Goal: Information Seeking & Learning: Learn about a topic

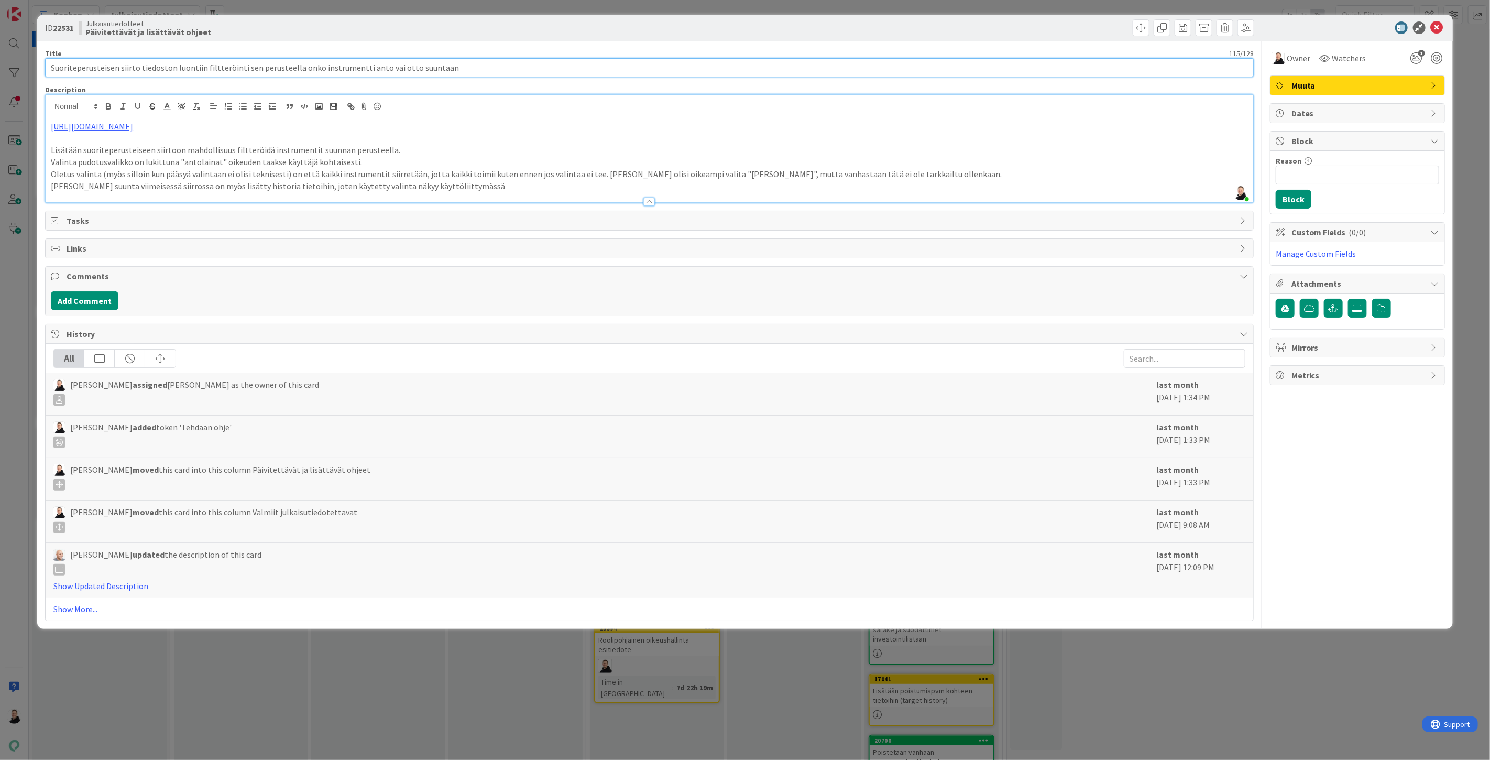
drag, startPoint x: 443, startPoint y: 64, endPoint x: 48, endPoint y: 59, distance: 395.1
click at [48, 59] on input "Suoriteperusteisen siirto tiedoston luontiin filtteröinti sen perusteella onko …" at bounding box center [649, 67] width 1209 height 19
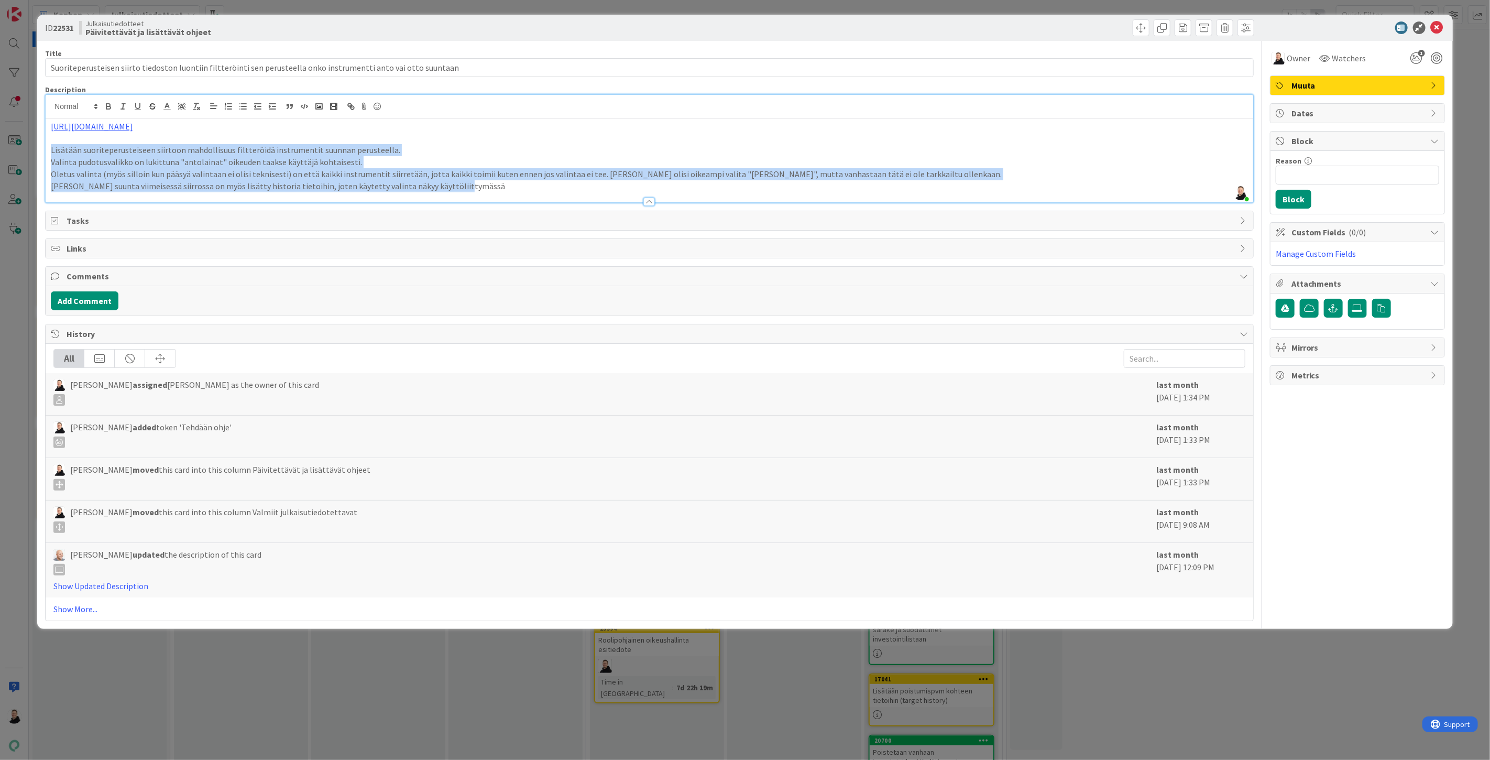
drag, startPoint x: 453, startPoint y: 186, endPoint x: 32, endPoint y: 153, distance: 422.0
click at [32, 153] on div "ID 22531 Julkaisutiedotteet Päivitettävät ja lisättävät ohjeet Title 115 / 128 …" at bounding box center [745, 380] width 1490 height 760
copy div "Lisätään suoriteperusteiseen siirtoon mahdollisuus filtteröidä instrumentit suu…"
click at [463, 187] on p "[PERSON_NAME] suunta viimeisessä siirrossa on myös lisätty historia tietoihin, …" at bounding box center [649, 186] width 1197 height 12
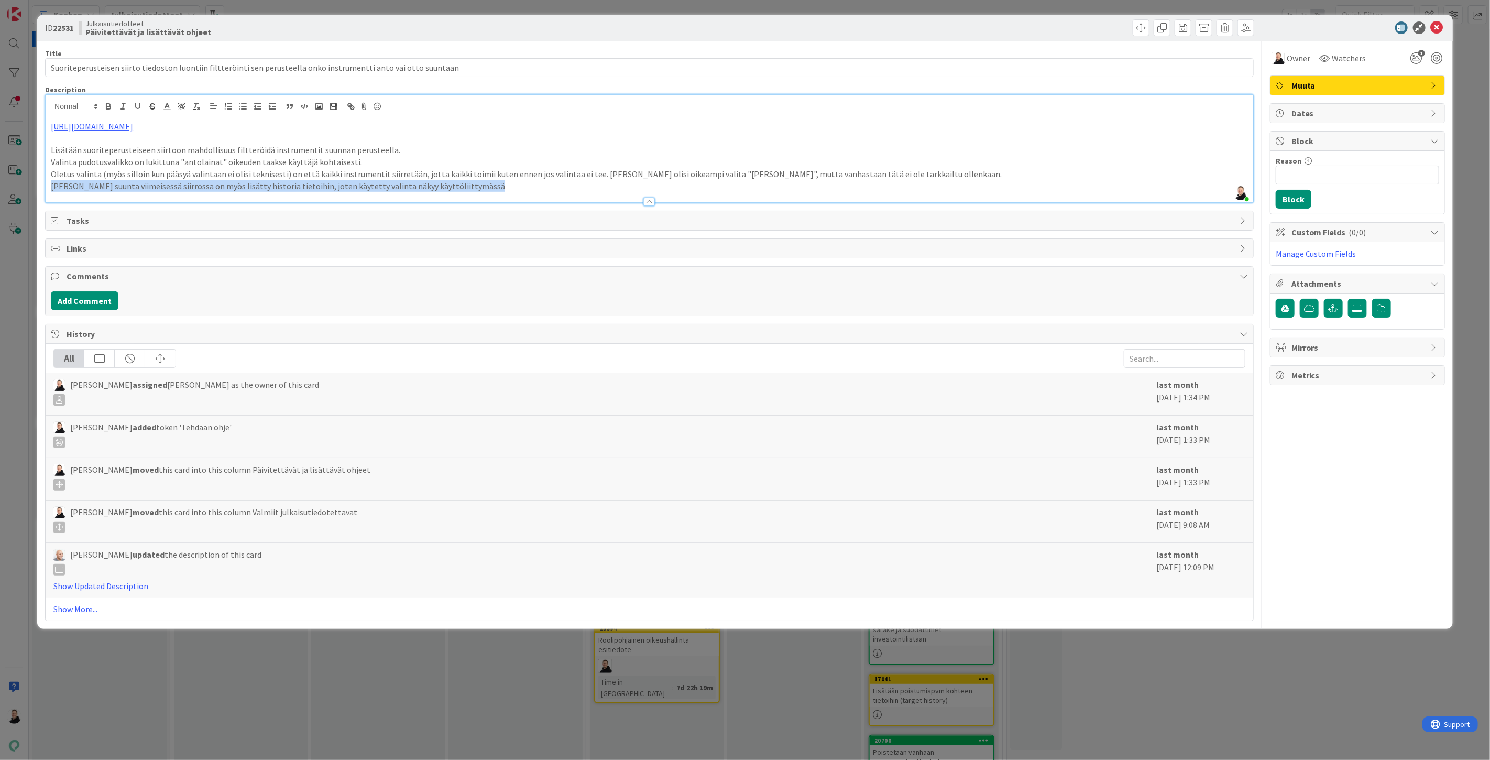
drag, startPoint x: 473, startPoint y: 192, endPoint x: 458, endPoint y: 191, distance: 14.2
click at [458, 191] on div "Description [PERSON_NAME] joined 43 m ago [URL][DOMAIN_NAME] Lisätään suoritepe…" at bounding box center [649, 144] width 1209 height 118
drag, startPoint x: 461, startPoint y: 187, endPoint x: 59, endPoint y: 148, distance: 404.2
click at [59, 148] on div "[URL][DOMAIN_NAME] Lisätään suoriteperusteiseen siirtoon mahdollisuus filtteröi…" at bounding box center [650, 160] width 1208 height 84
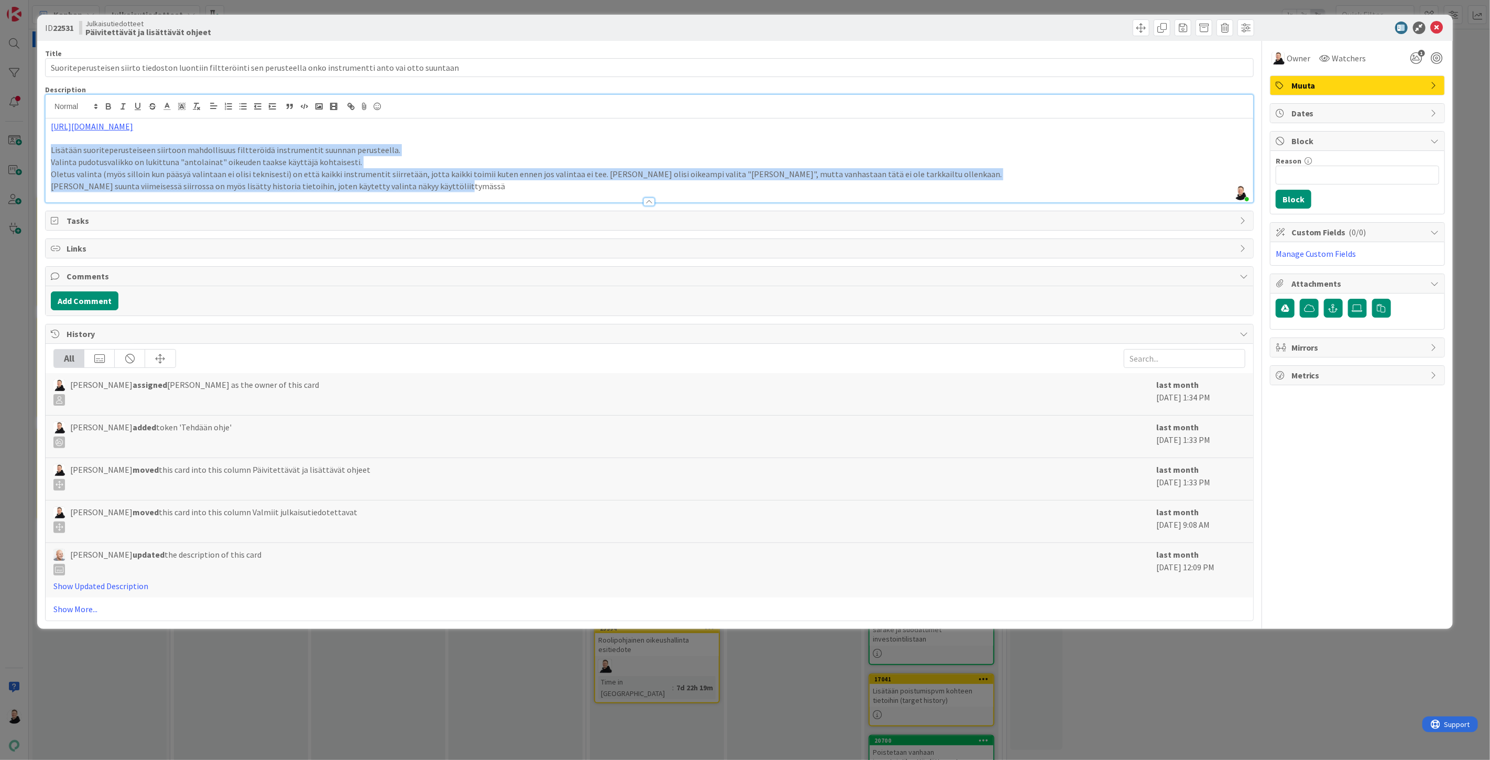
drag, startPoint x: 51, startPoint y: 148, endPoint x: 483, endPoint y: 187, distance: 433.4
click at [483, 187] on div "[URL][DOMAIN_NAME] Lisätään suoriteperusteiseen siirtoon mahdollisuus filtteröi…" at bounding box center [650, 160] width 1208 height 84
copy div "Lisätään suoriteperusteiseen siirtoon mahdollisuus filtteröidä instrumentit suu…"
